Goal: Check status

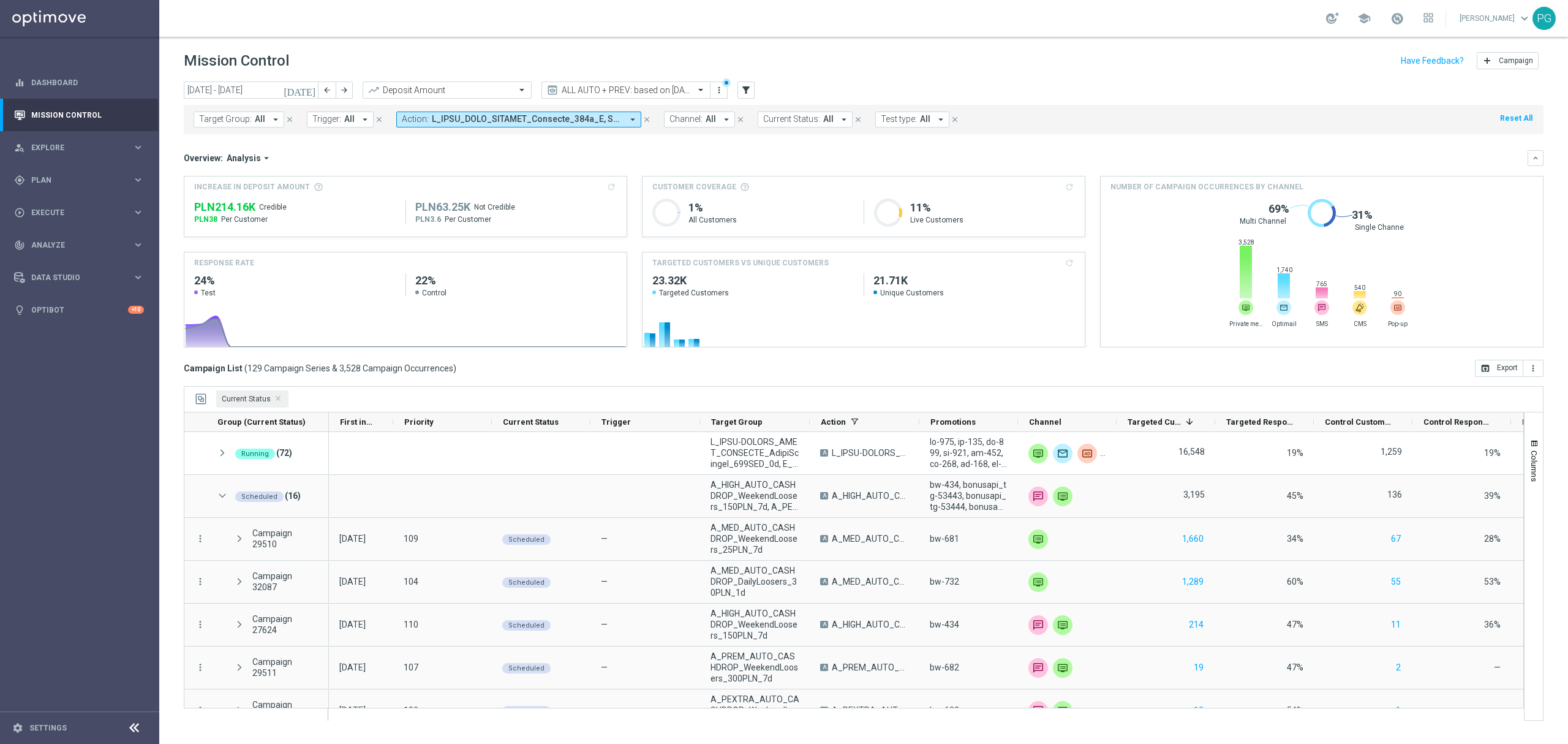
scroll to position [192, 0]
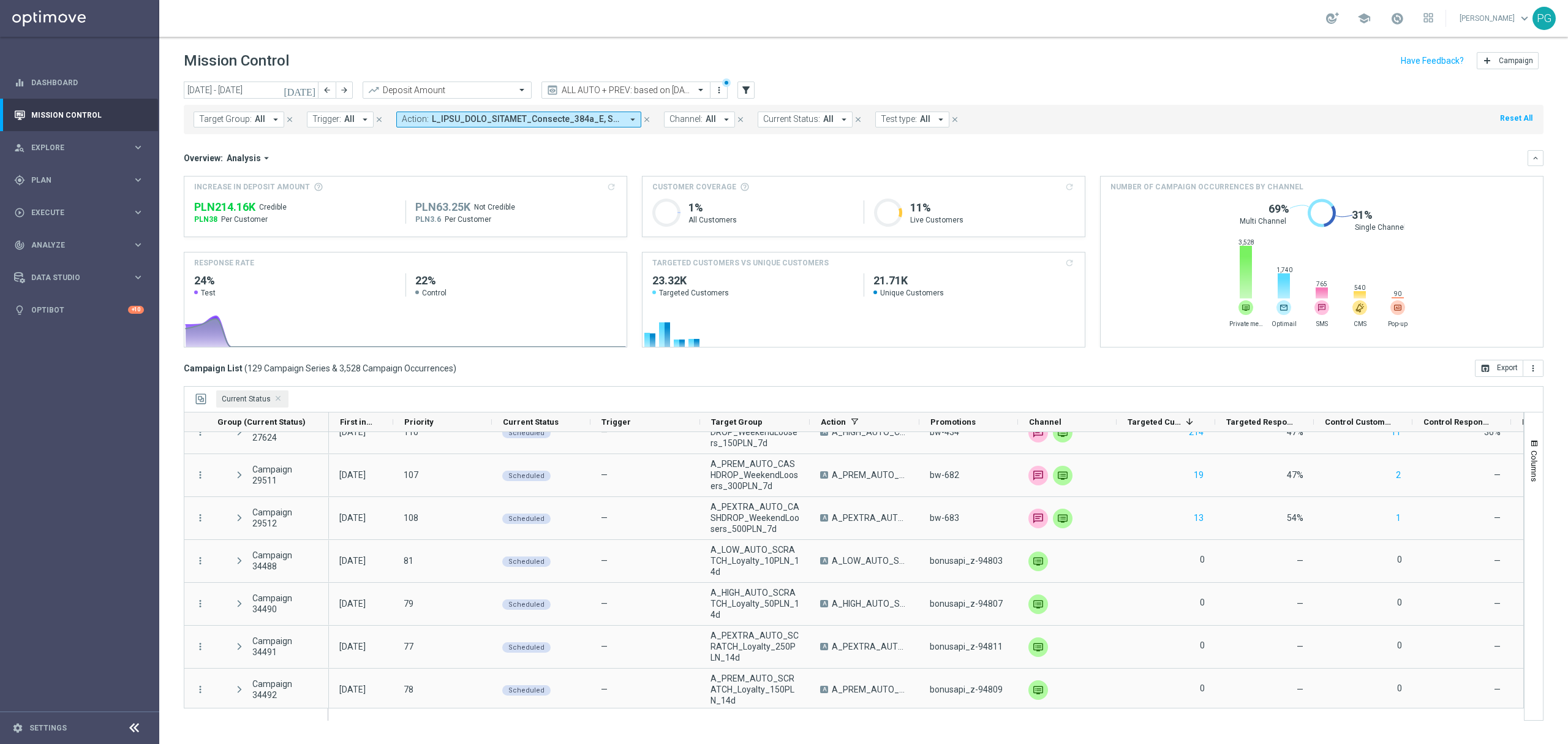
click at [1088, 94] on div "[DATE] [DATE] - [DATE] arrow_back arrow_forward Deposit Amount trending_up ALL …" at bounding box center [864, 91] width 1360 height 19
